Goal: Task Accomplishment & Management: Manage account settings

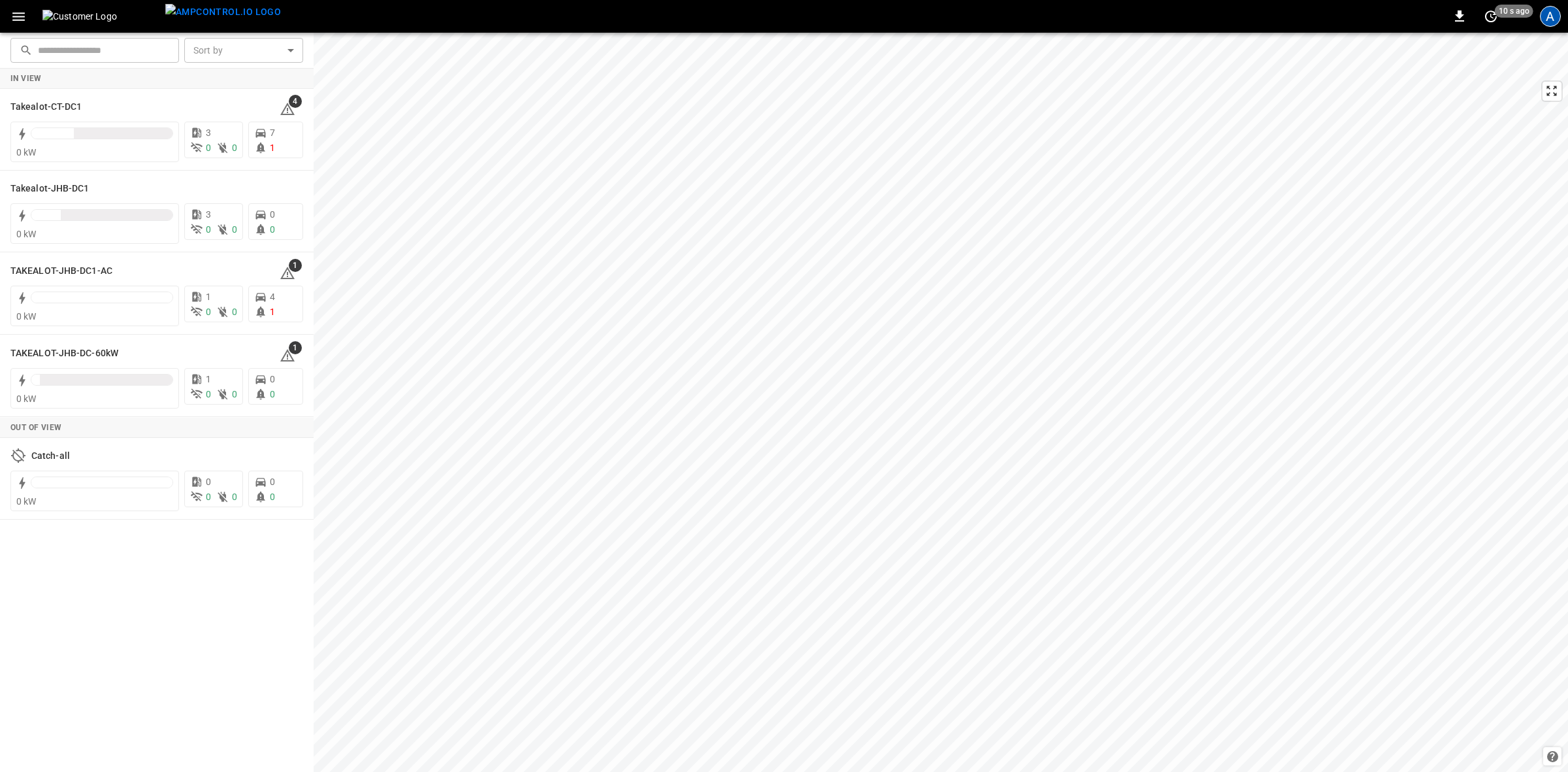
click at [1544, 12] on div "A" at bounding box center [1550, 16] width 21 height 21
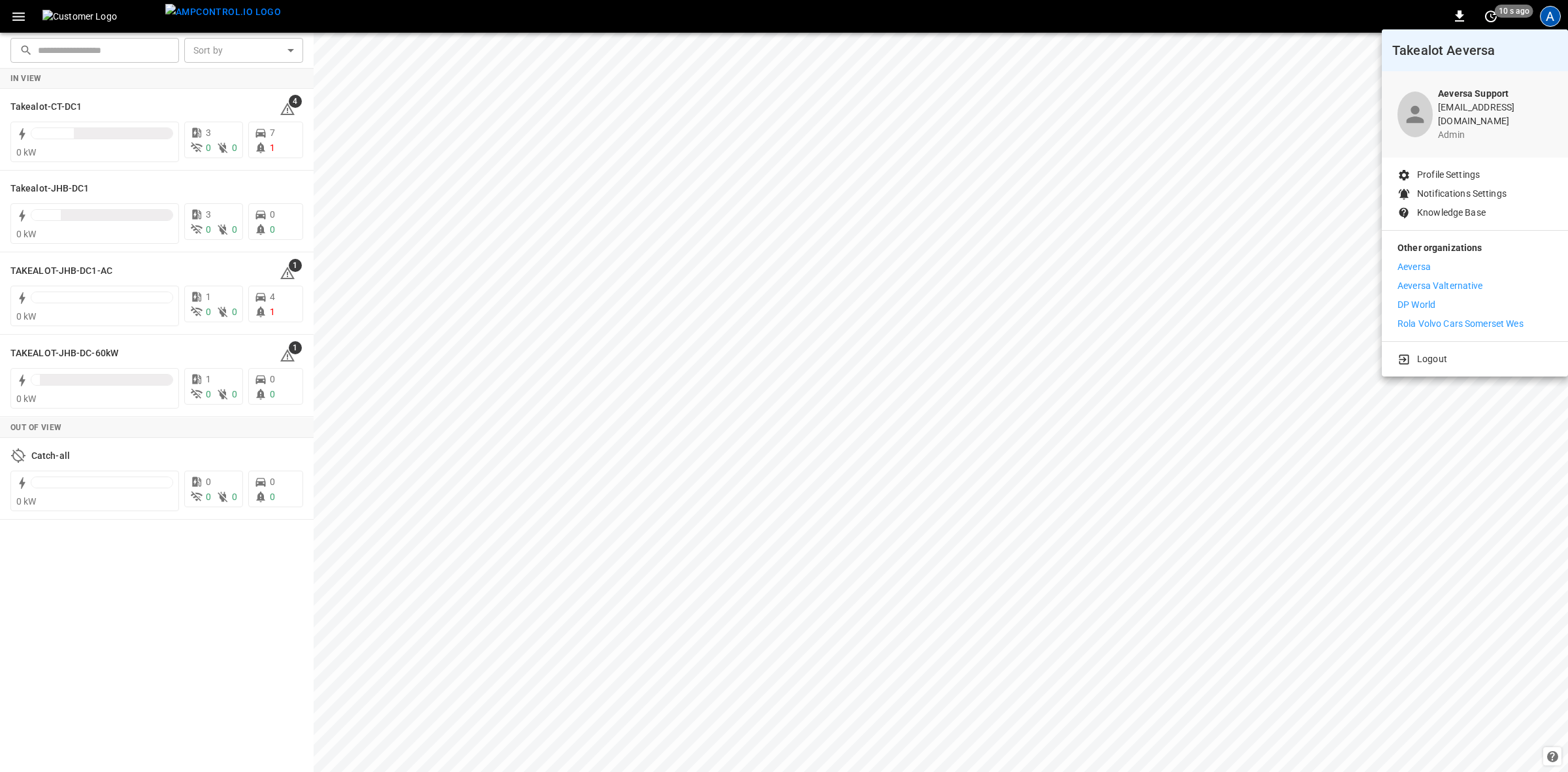
click at [1410, 260] on p "Aeversa" at bounding box center [1414, 267] width 33 height 14
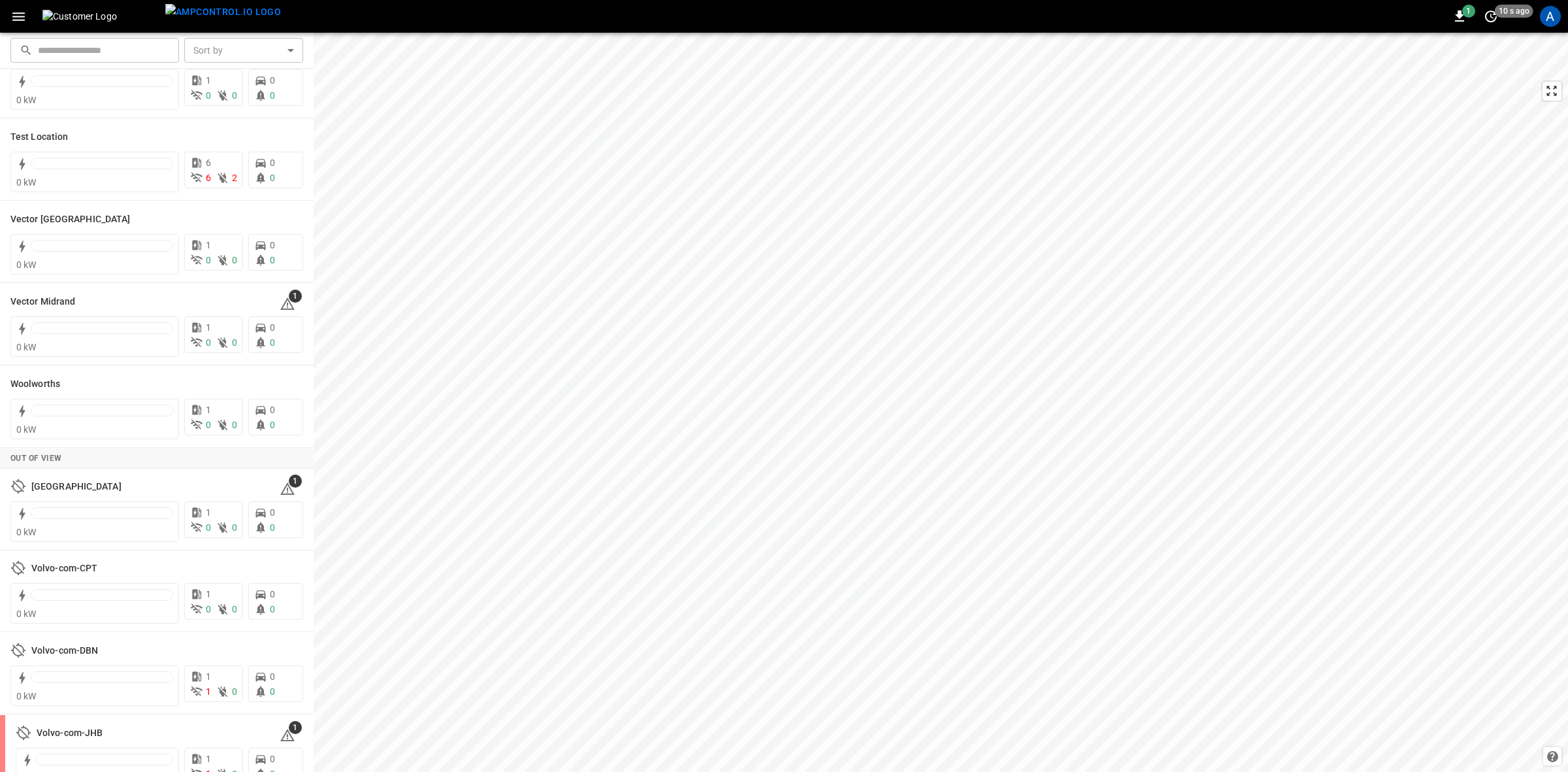
scroll to position [570, 0]
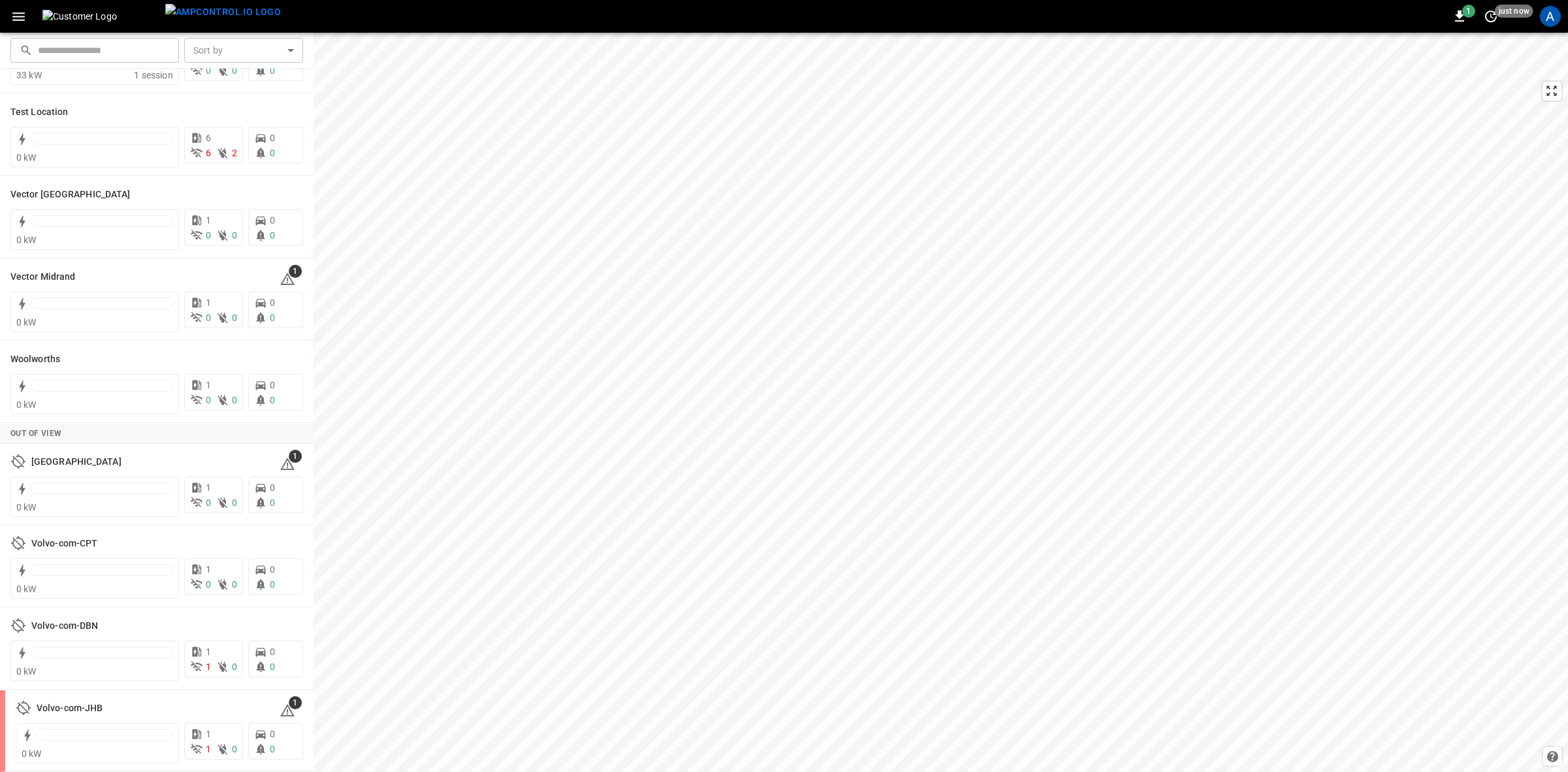
click at [1553, 27] on div "A" at bounding box center [1550, 16] width 25 height 25
click at [1553, 21] on div "A" at bounding box center [1550, 16] width 21 height 21
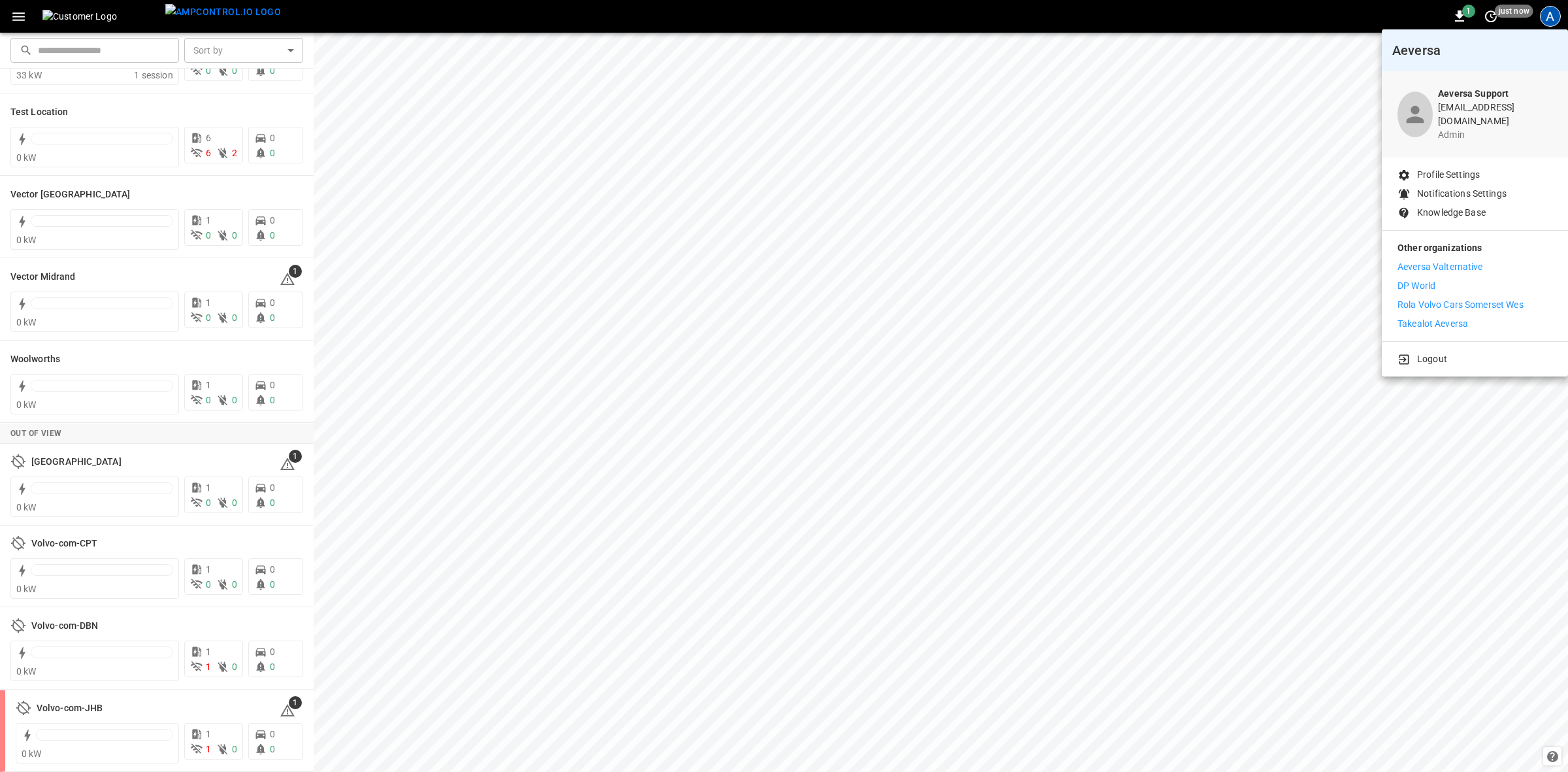
click at [1553, 21] on div at bounding box center [784, 386] width 1568 height 772
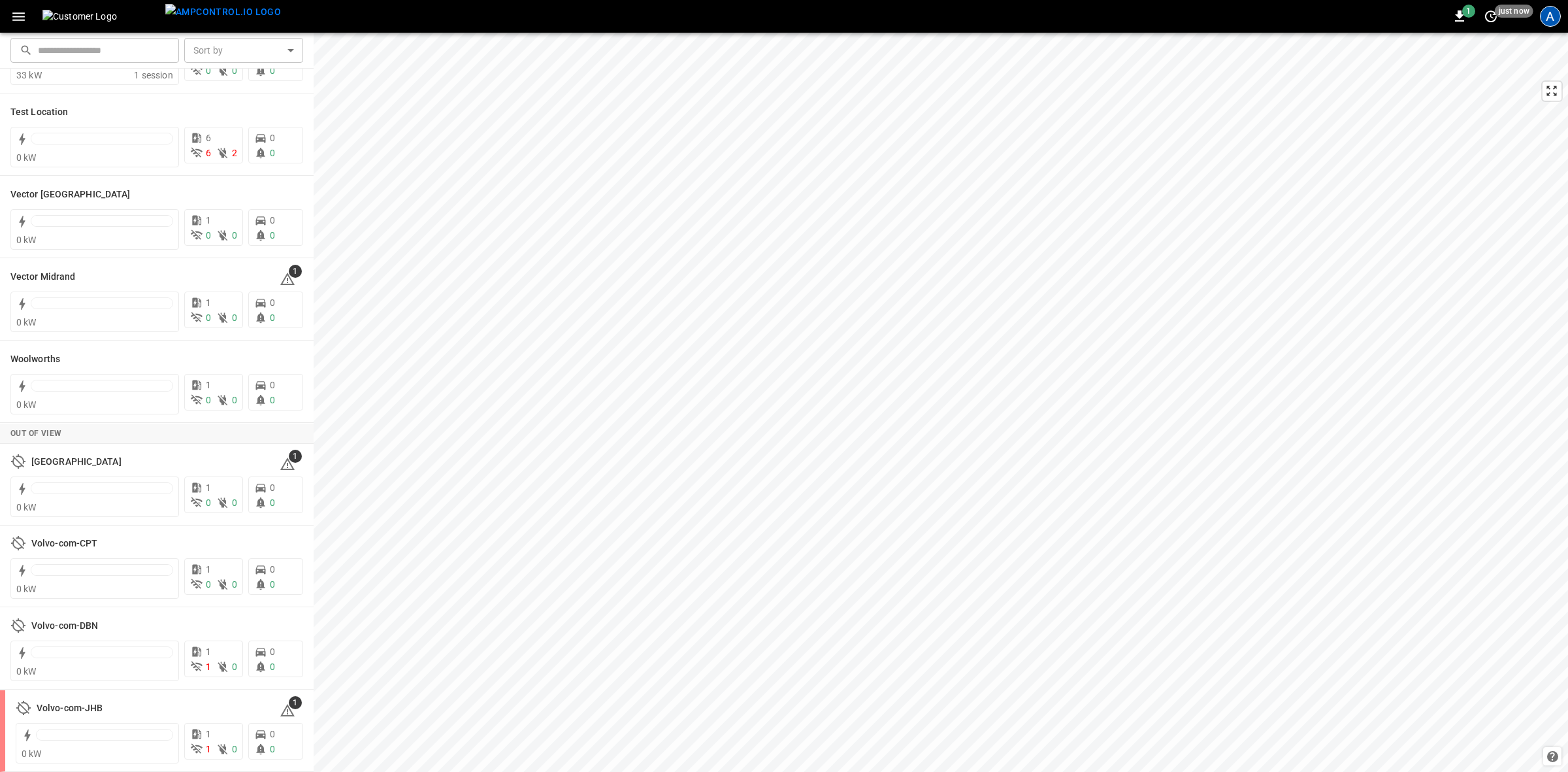
click at [1548, 18] on div "A" at bounding box center [1550, 16] width 21 height 21
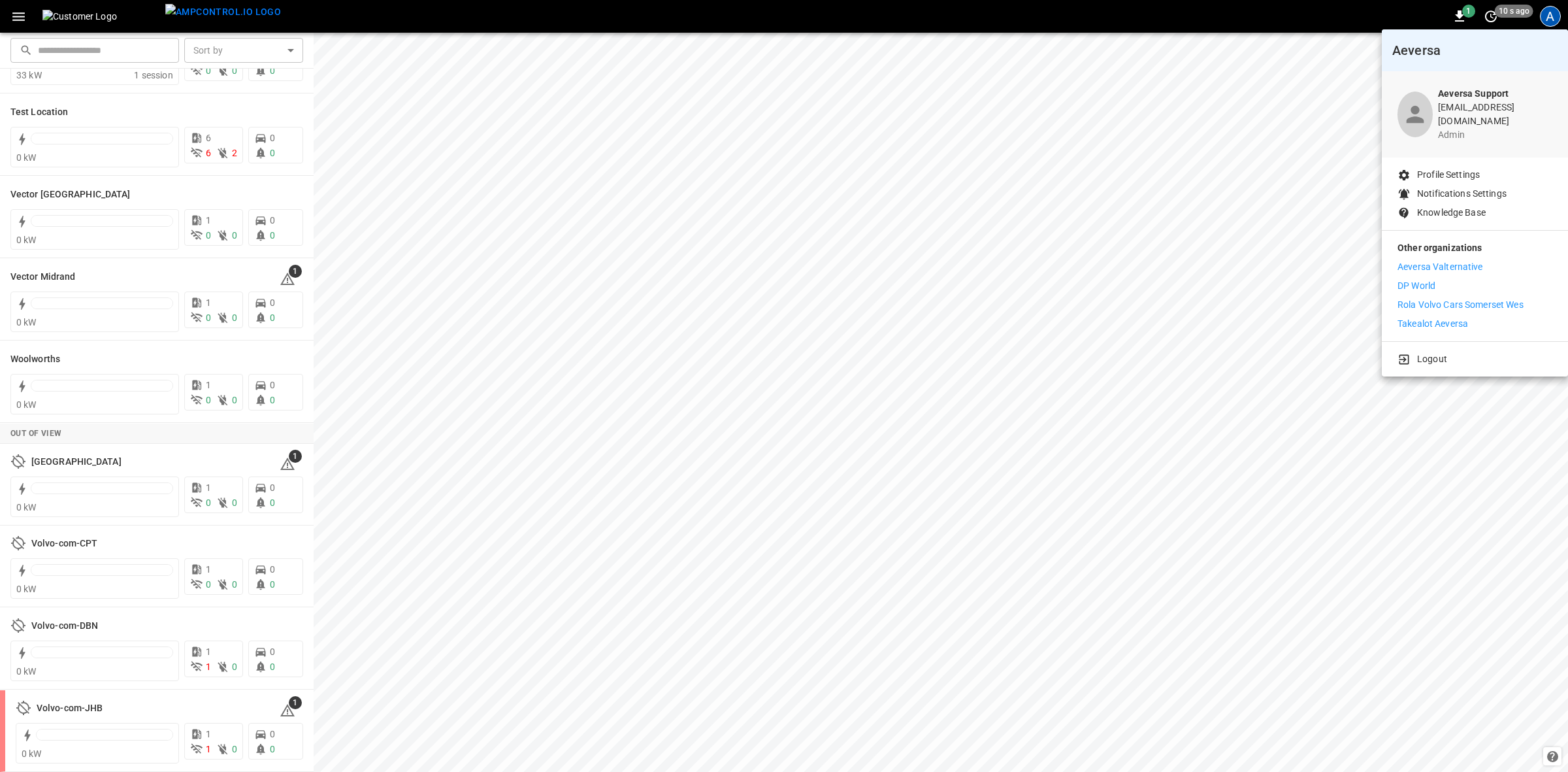
click at [1431, 317] on p "Takealot Aeversa" at bounding box center [1433, 324] width 70 height 14
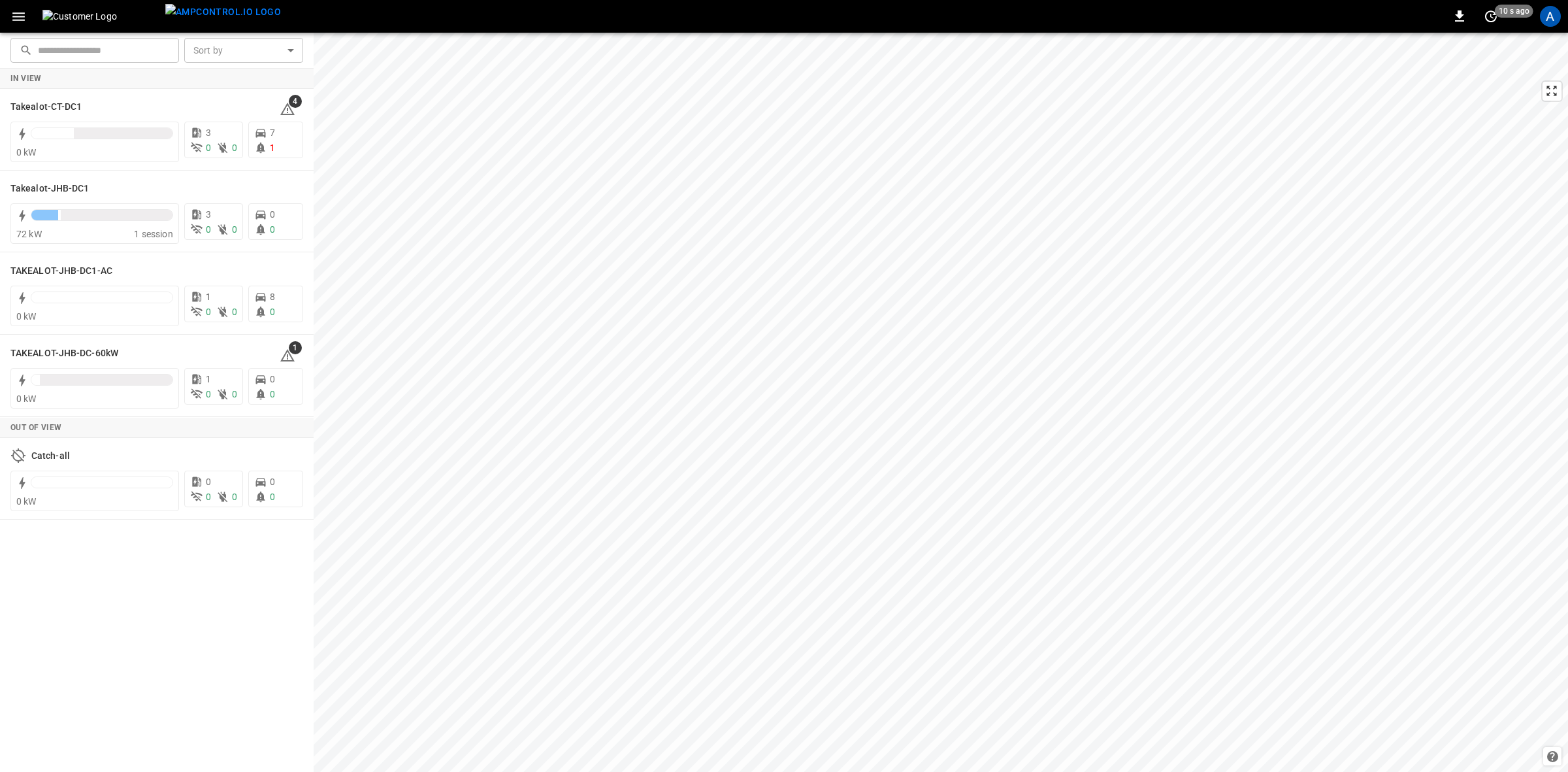
click at [18, 15] on icon "button" at bounding box center [18, 16] width 16 height 16
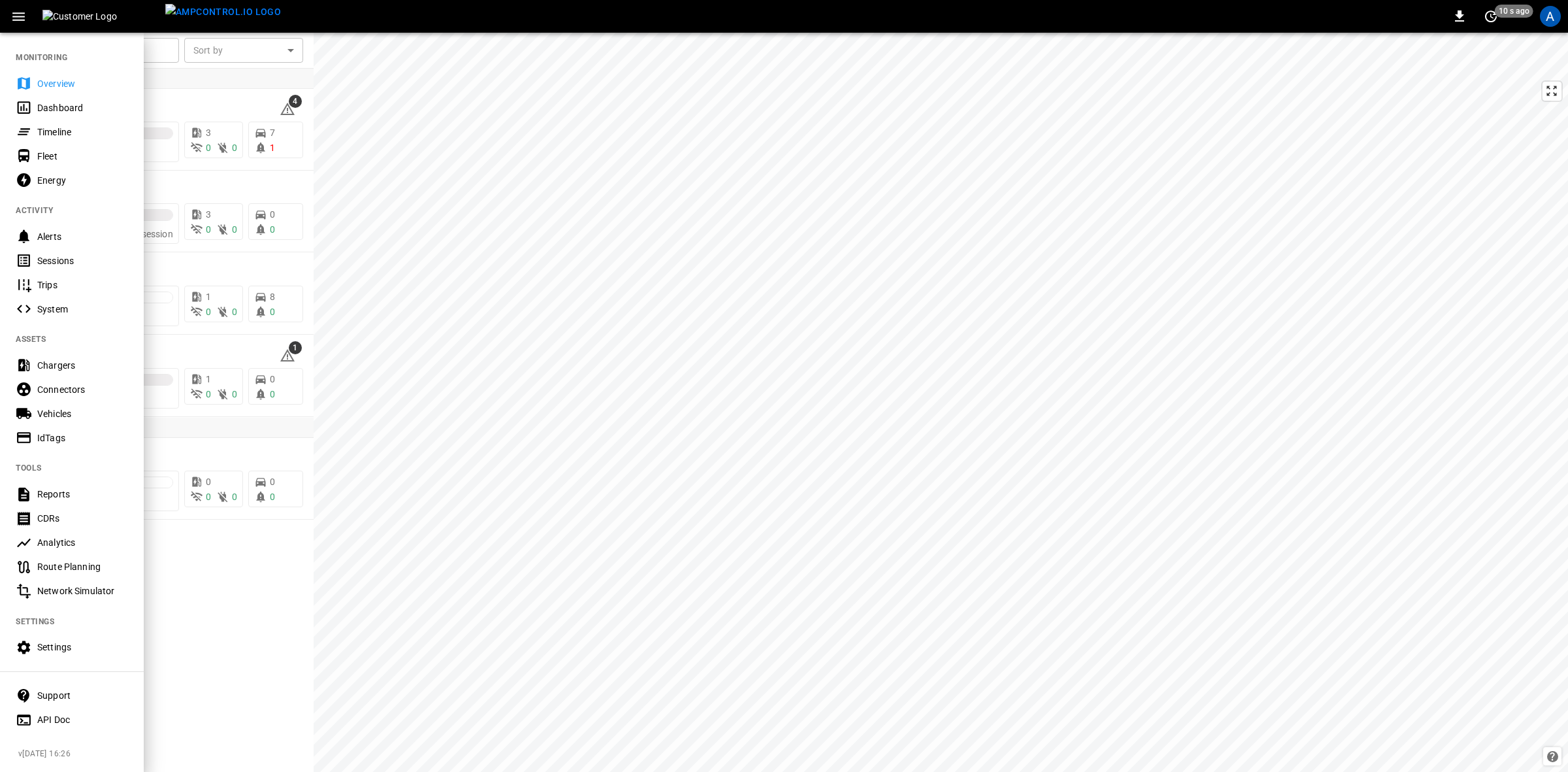
click at [18, 15] on icon "button" at bounding box center [18, 16] width 16 height 16
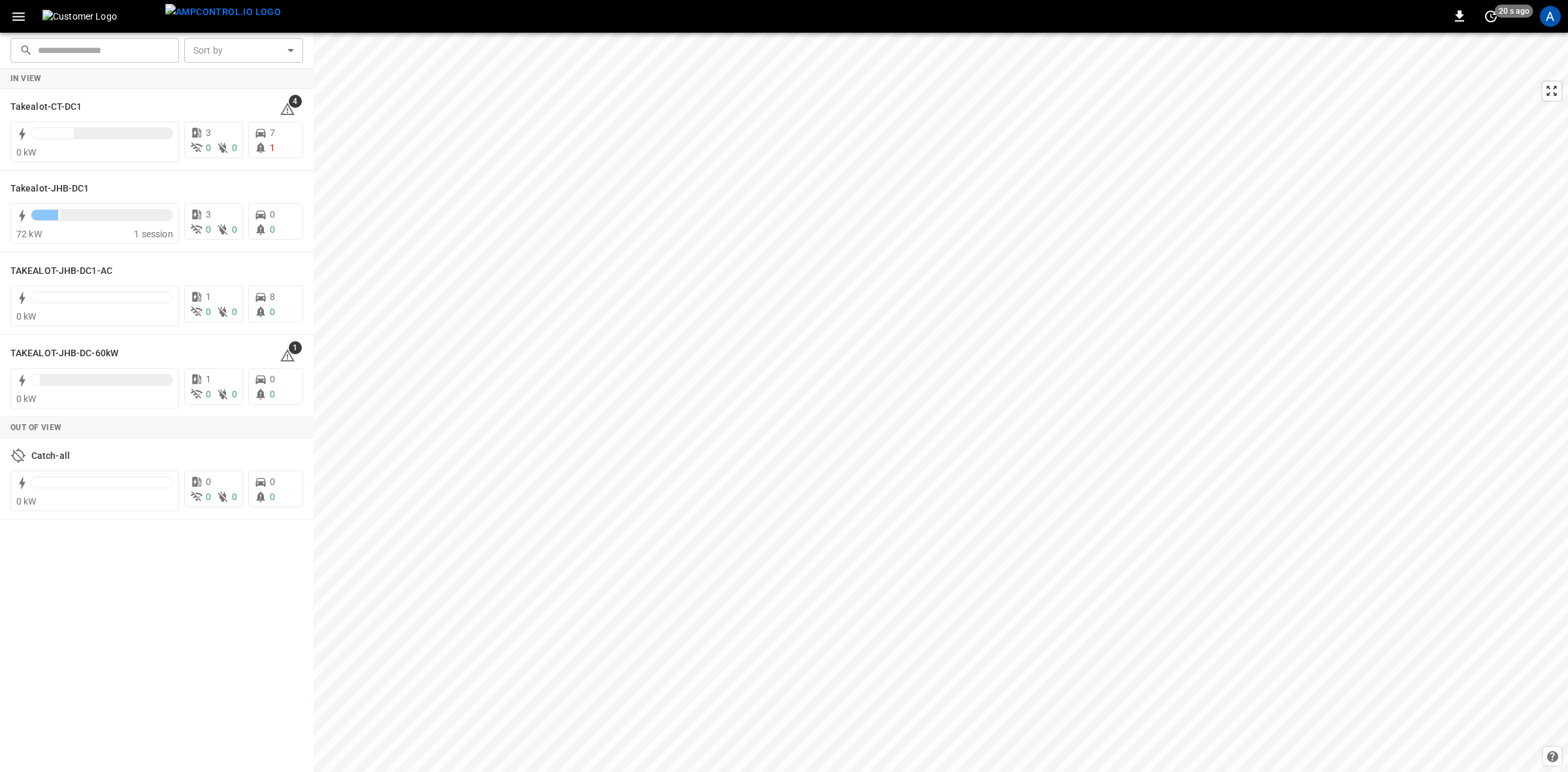
click at [18, 15] on icon "button" at bounding box center [18, 16] width 16 height 16
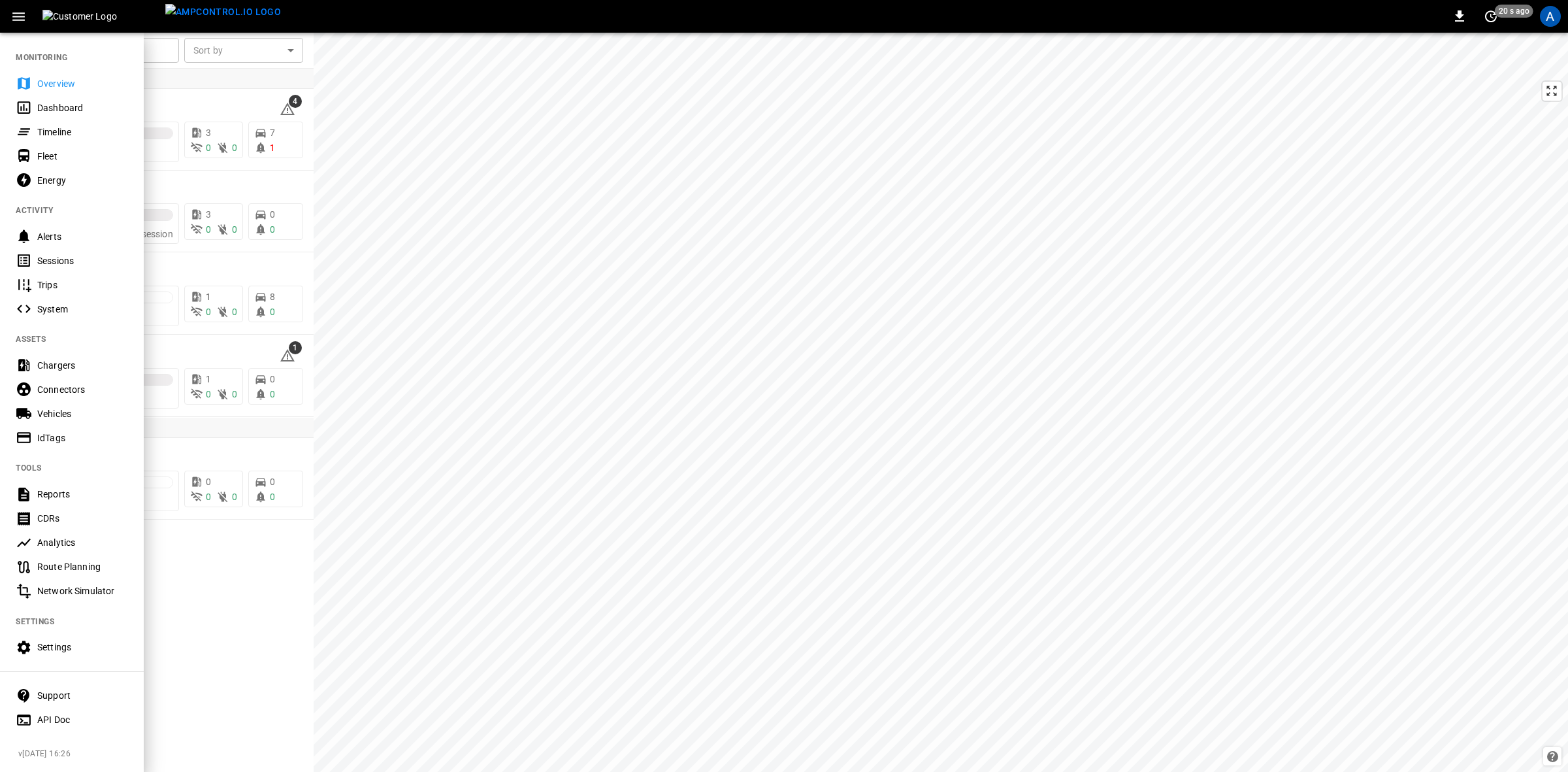
click at [18, 15] on icon "button" at bounding box center [18, 16] width 16 height 16
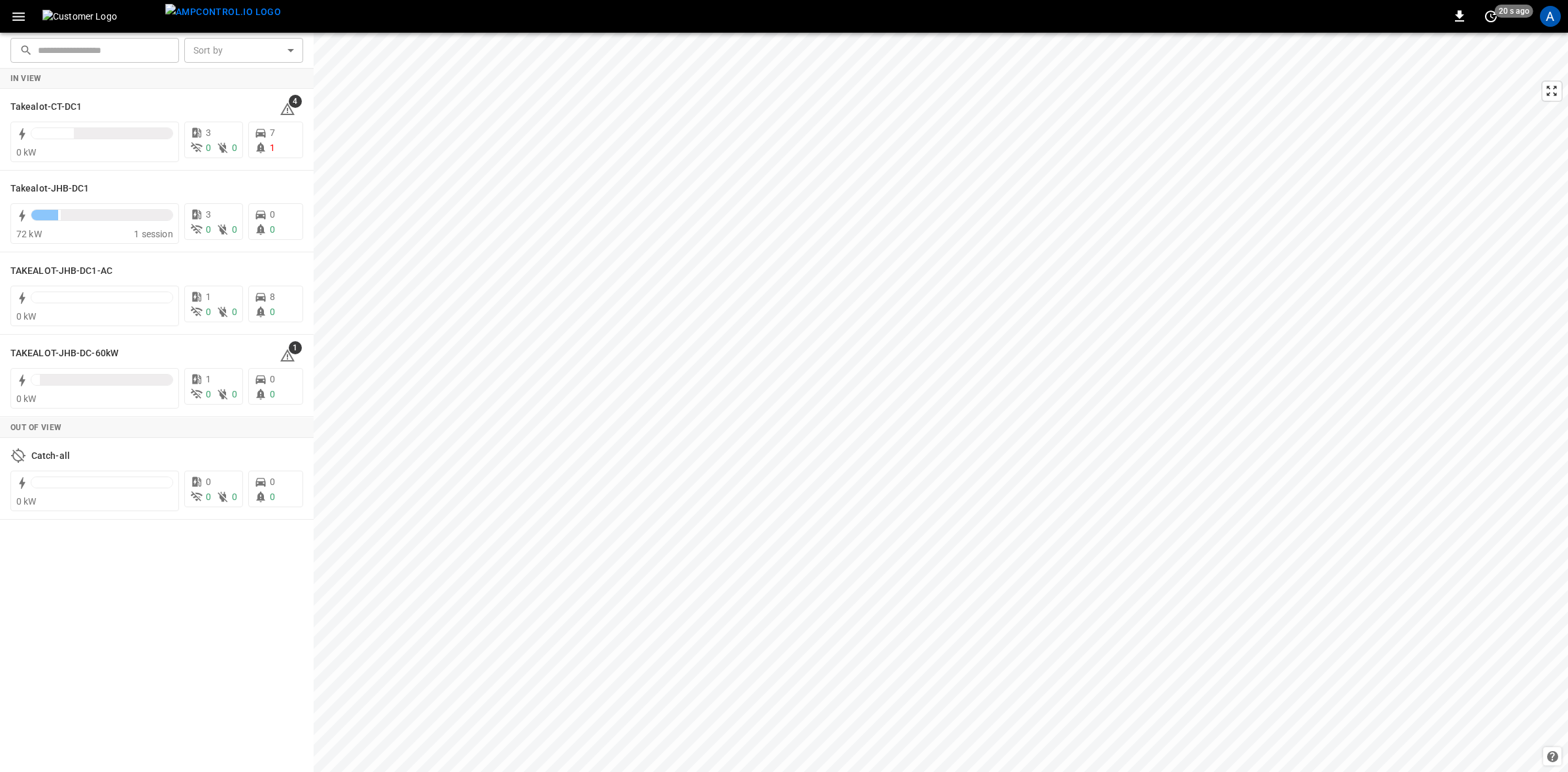
click at [20, 15] on icon "button" at bounding box center [18, 16] width 16 height 16
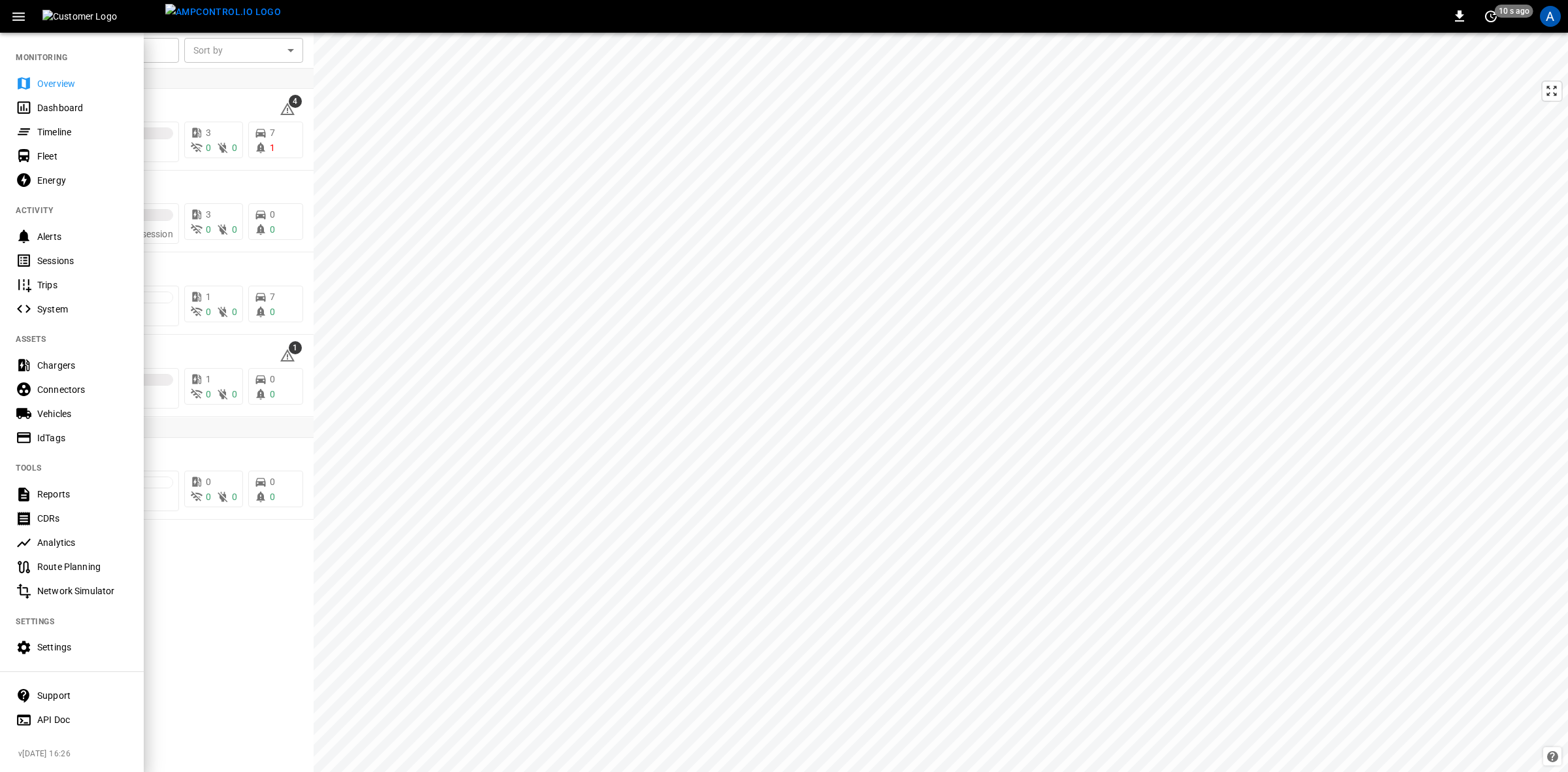
click at [40, 648] on div "Settings" at bounding box center [83, 646] width 91 height 13
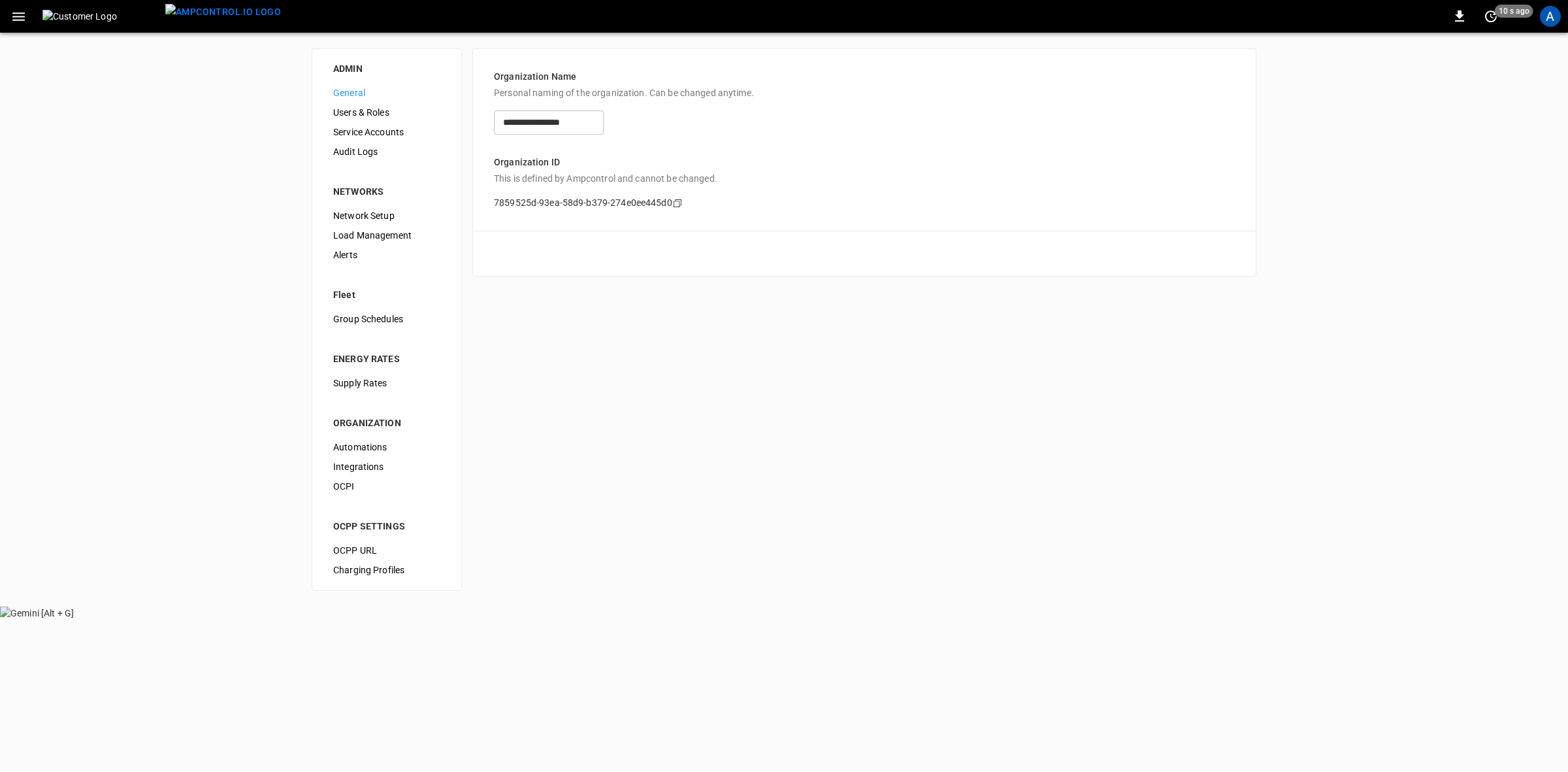
click at [348, 256] on span "Alerts" at bounding box center [386, 255] width 107 height 14
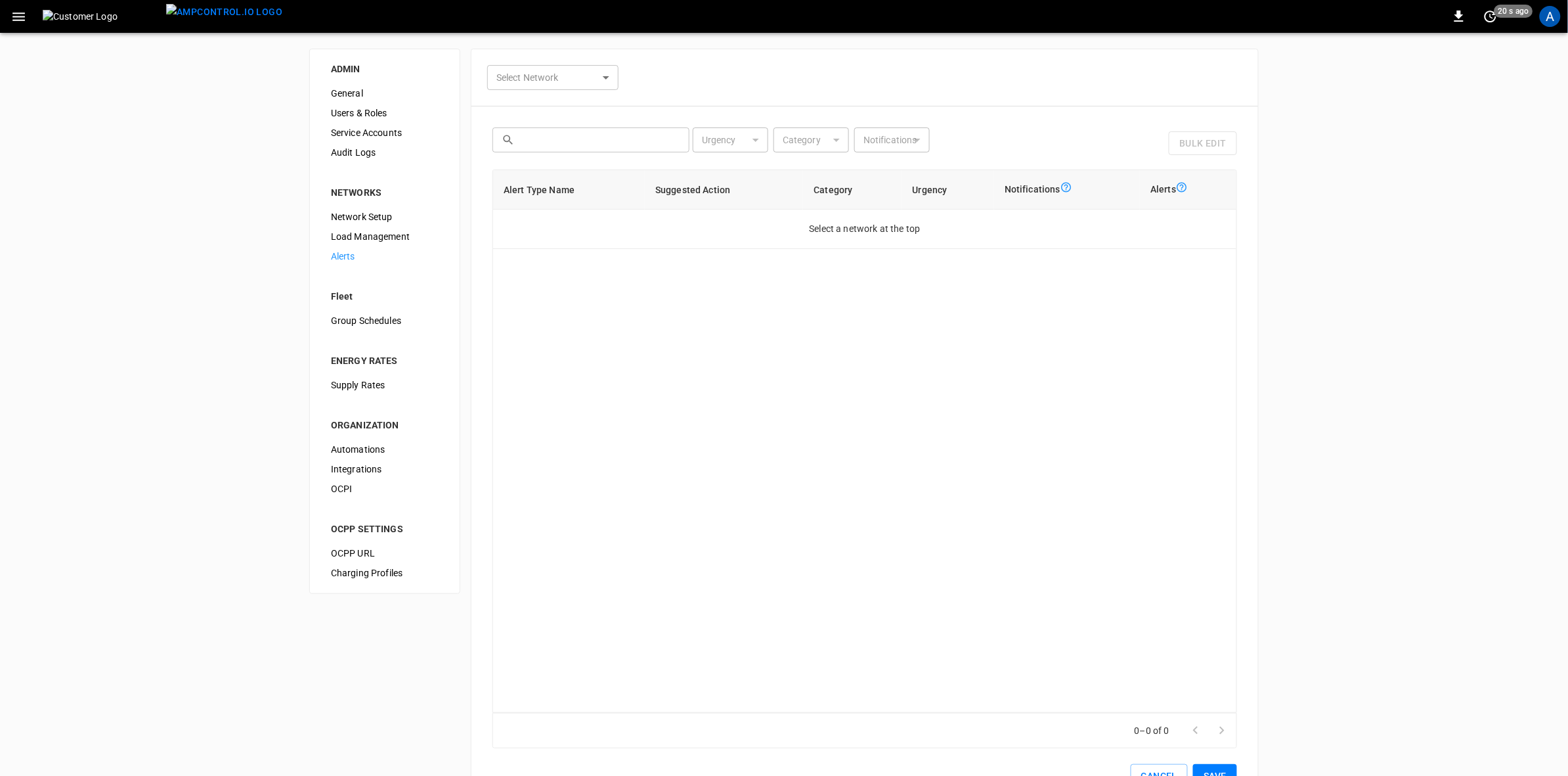
click at [606, 70] on body "0 20 s ago A ADMIN General Users & Roles Service Accounts Audit Logs NETWORKS N…" at bounding box center [784, 419] width 1568 height 838
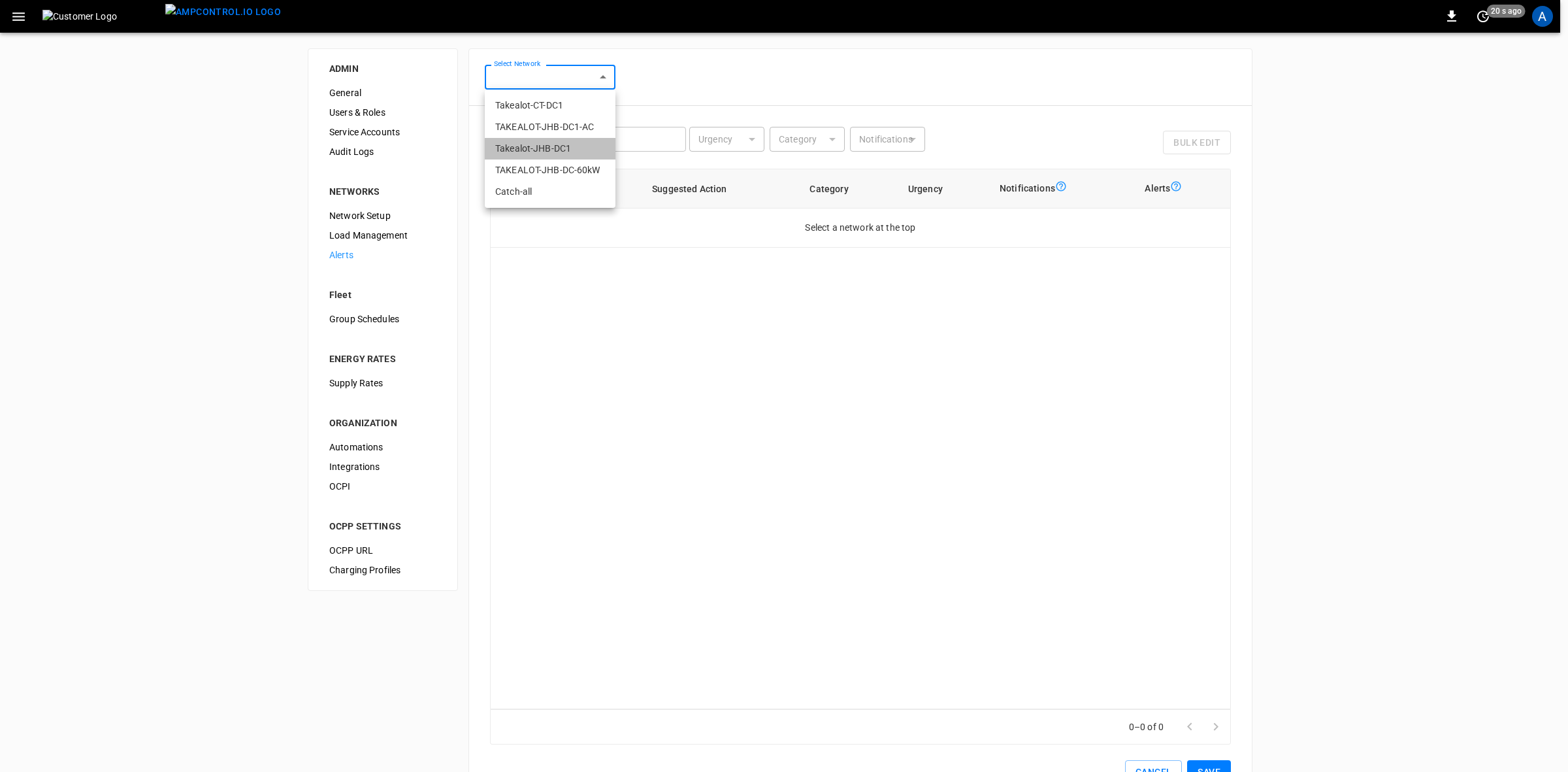
click at [543, 148] on li "Takealot-JHB-DC1" at bounding box center [549, 148] width 131 height 21
type input "**********"
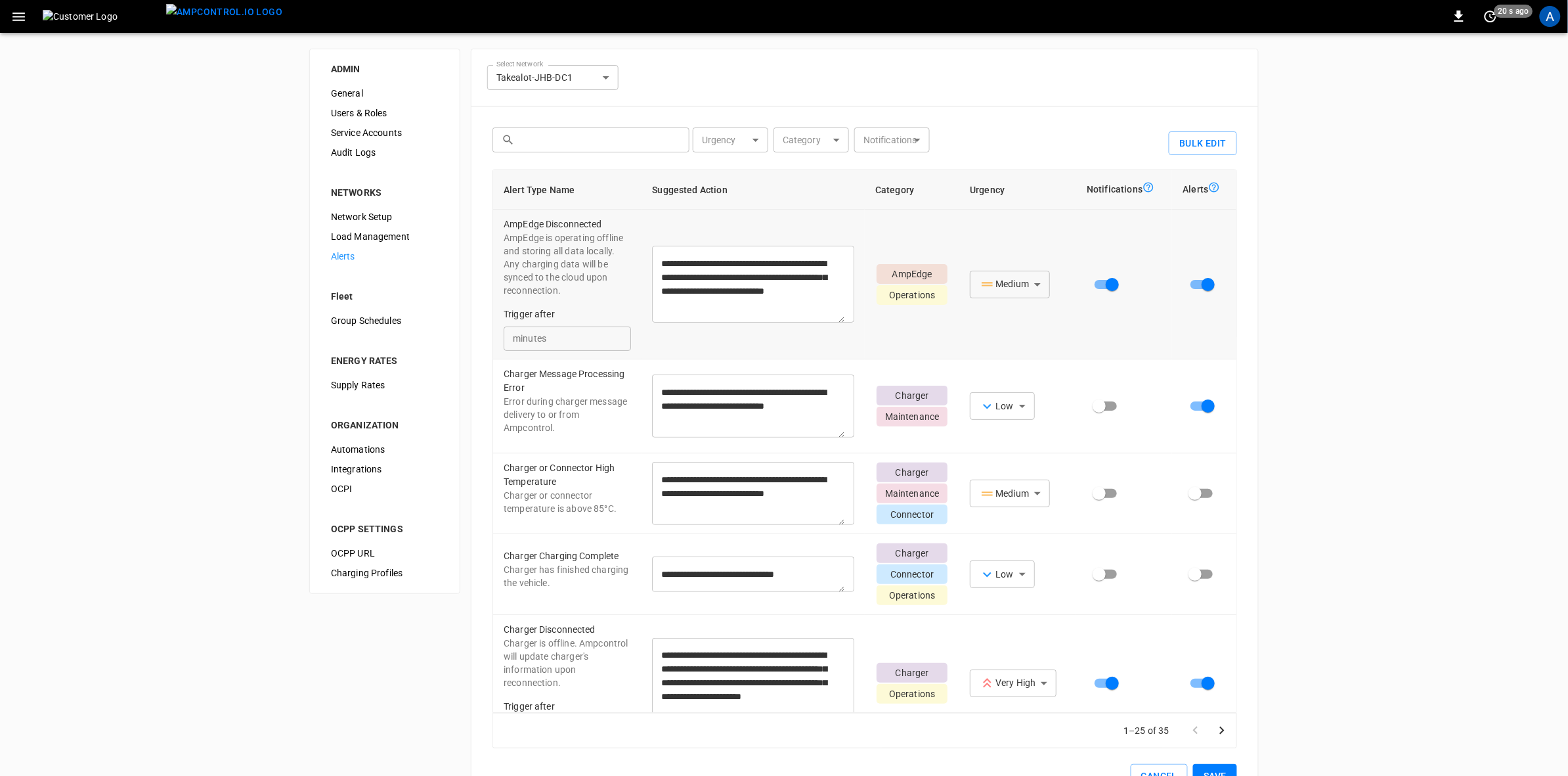
drag, startPoint x: 1227, startPoint y: 215, endPoint x: 1217, endPoint y: 235, distance: 22.4
click at [1217, 235] on td at bounding box center [1204, 285] width 65 height 150
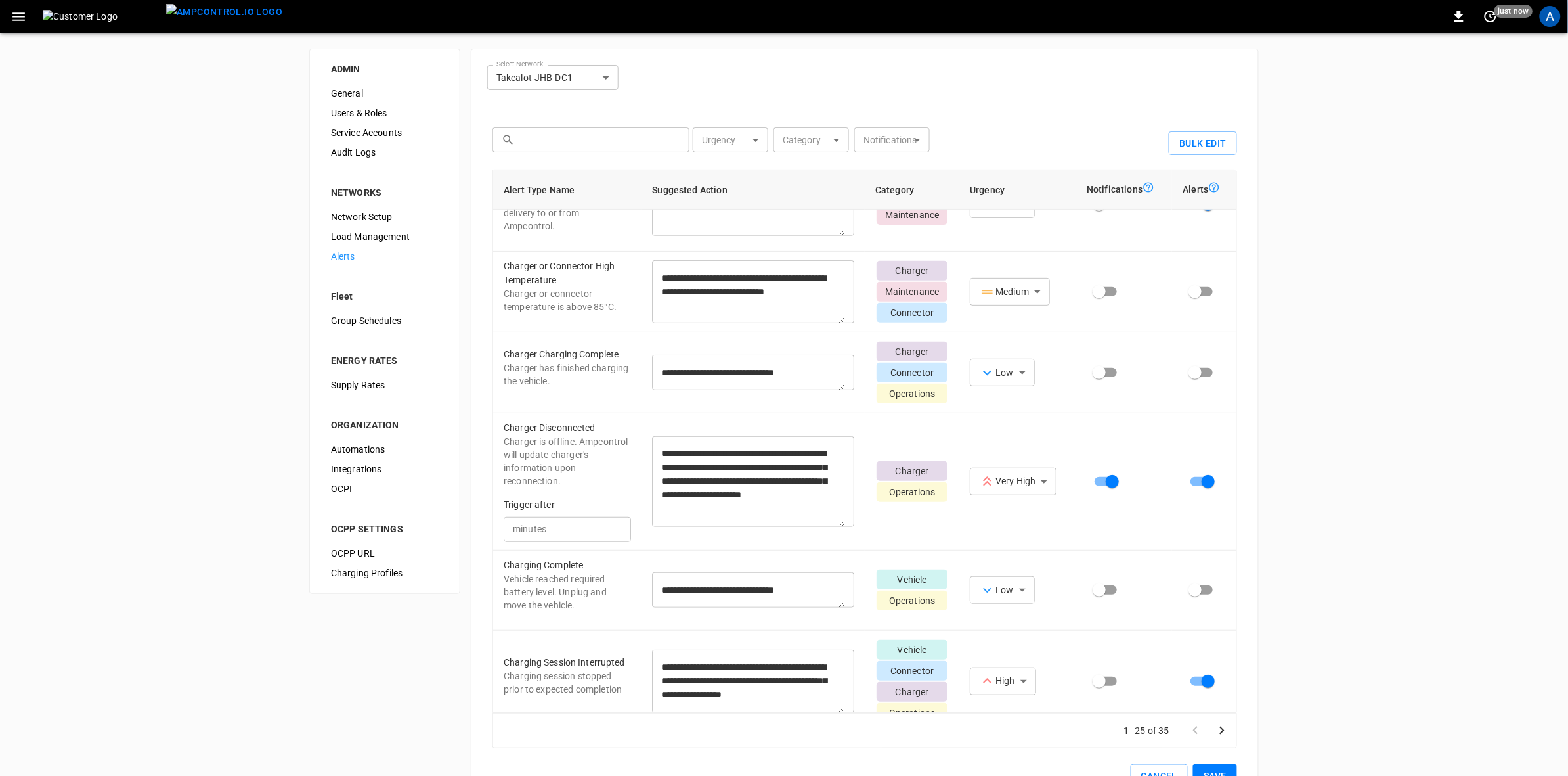
scroll to position [211, 0]
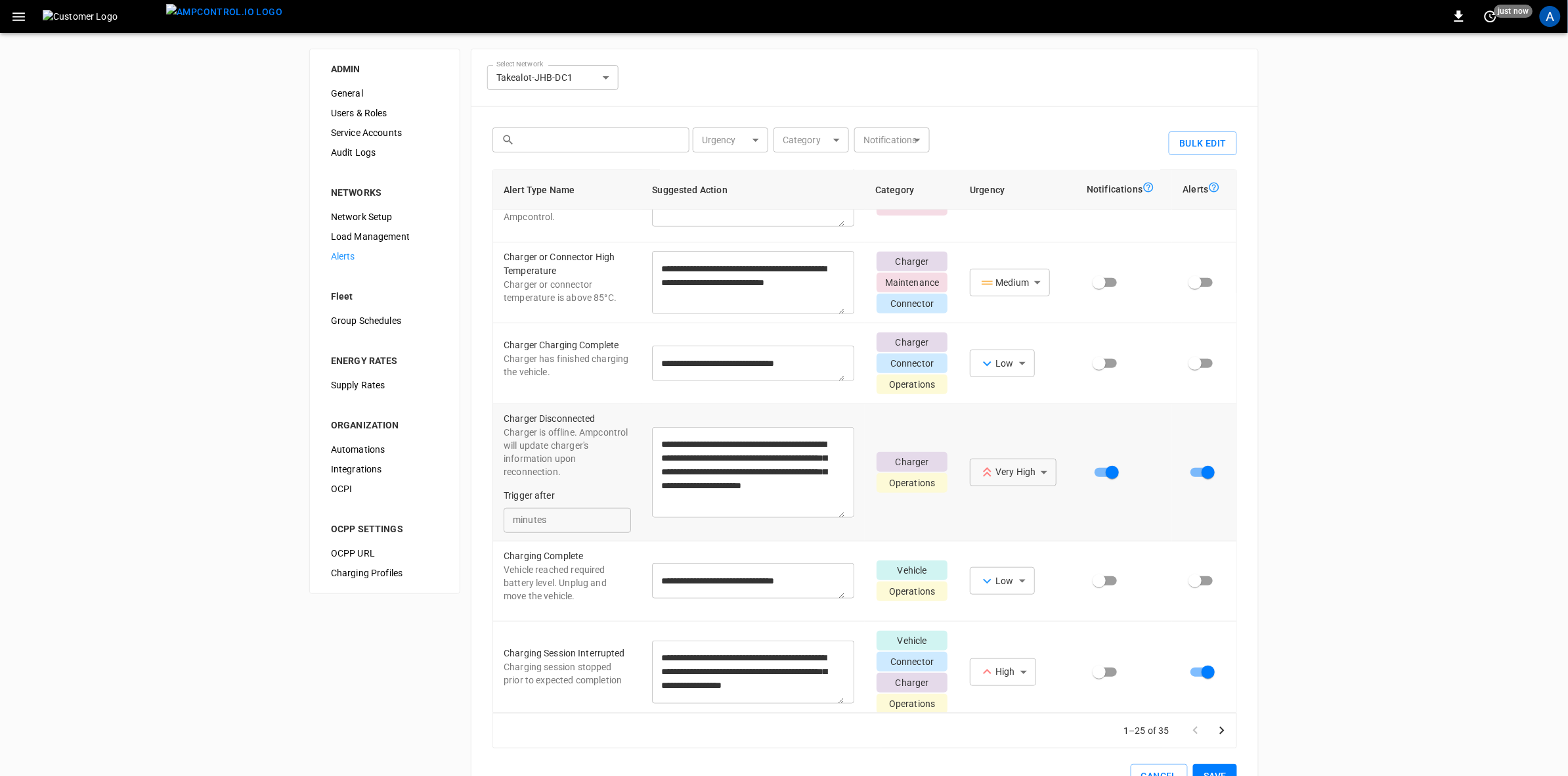
click at [570, 529] on input "*" at bounding box center [590, 520] width 82 height 24
type input "**"
click at [1210, 766] on button "Save" at bounding box center [1214, 776] width 44 height 24
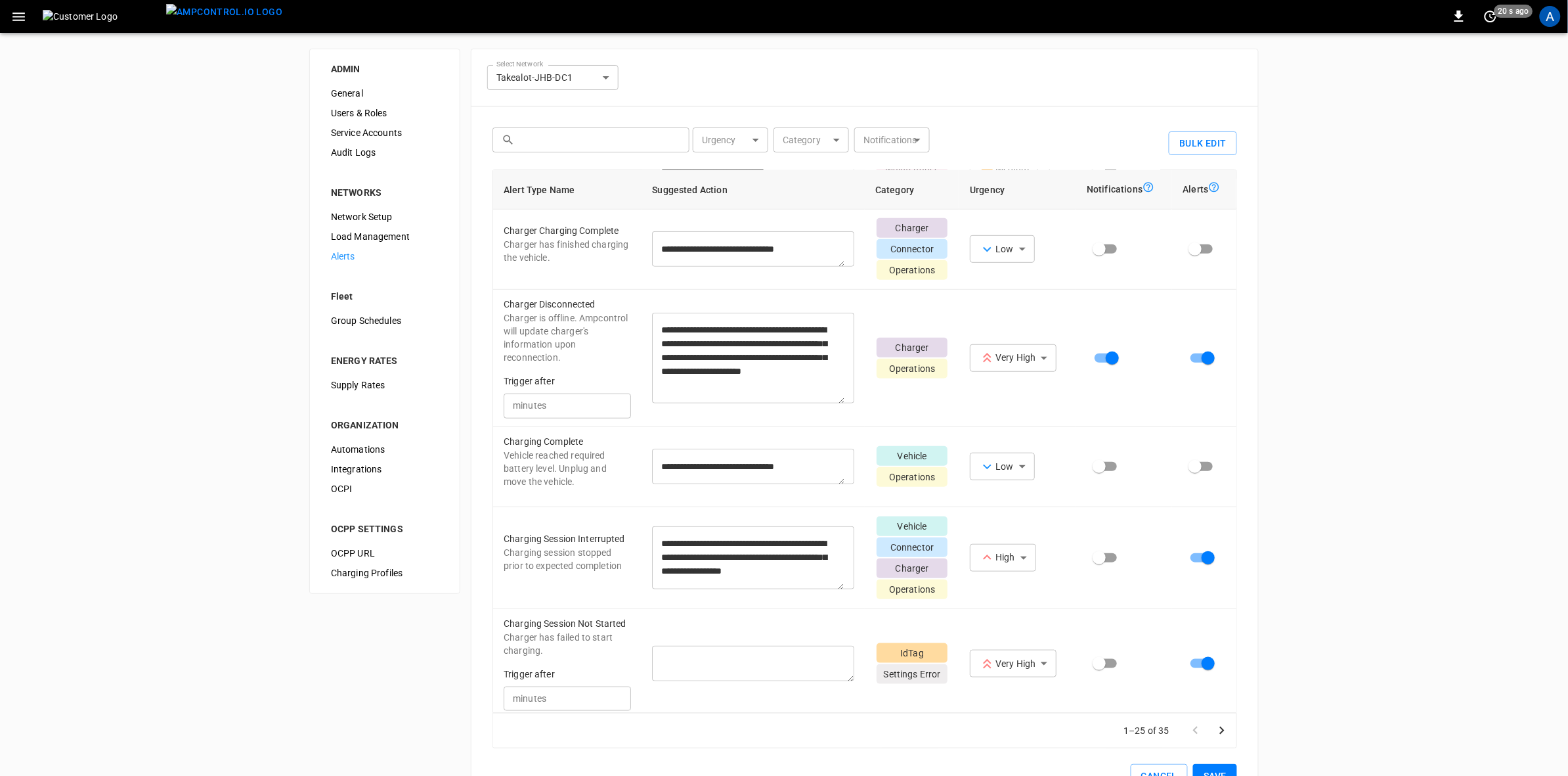
scroll to position [260, 0]
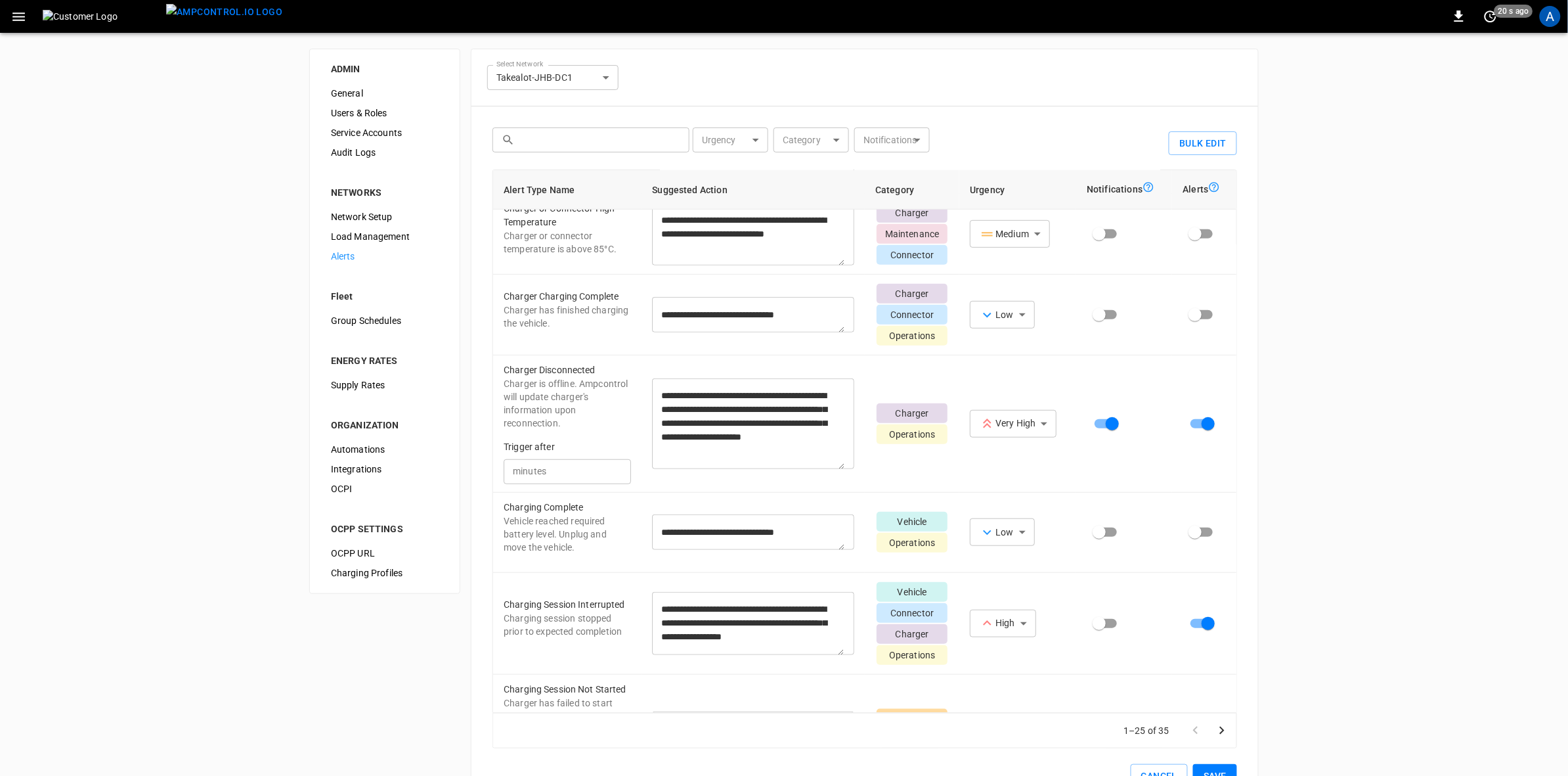
click at [1219, 770] on button "Save" at bounding box center [1214, 776] width 44 height 24
